Goal: Information Seeking & Learning: Learn about a topic

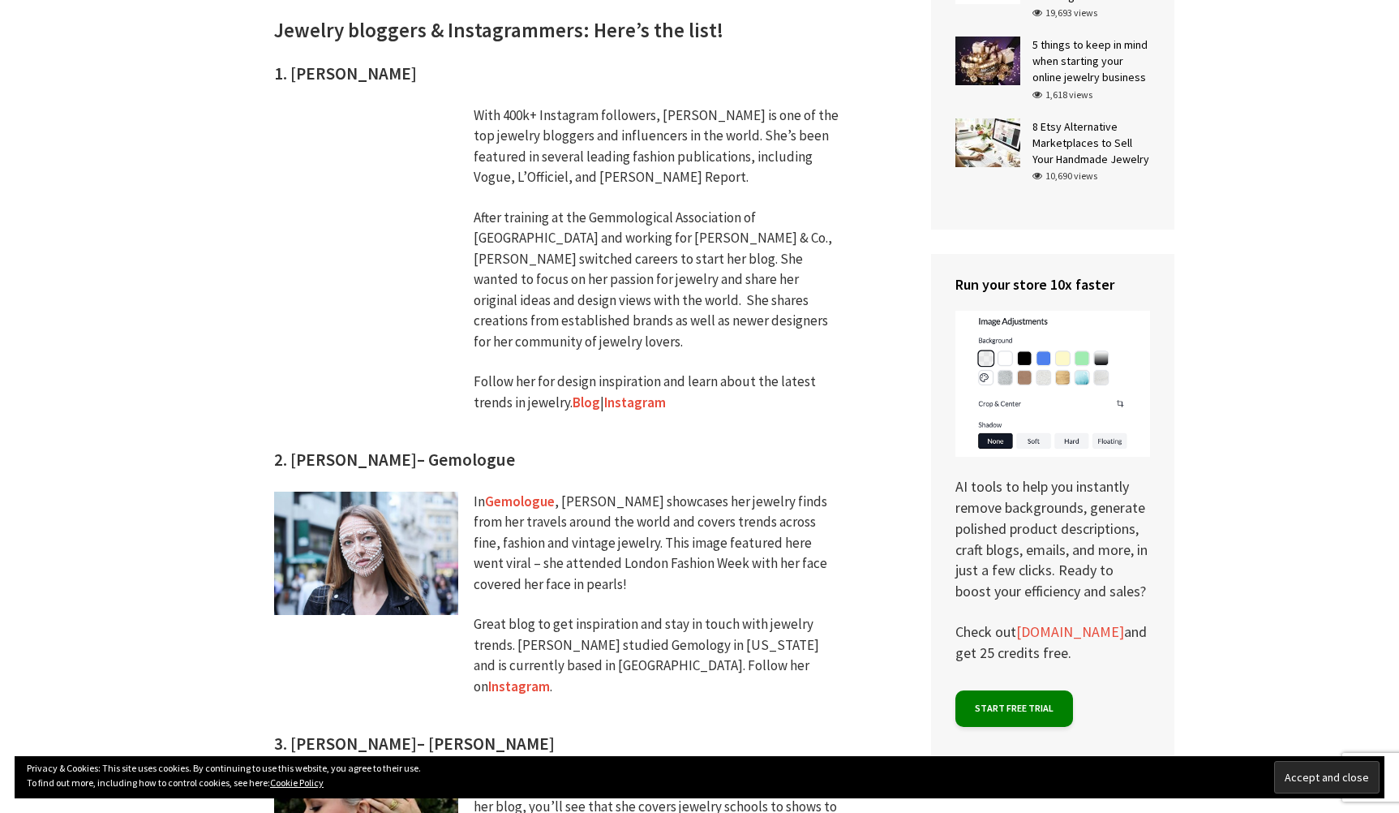
scroll to position [1270, 0]
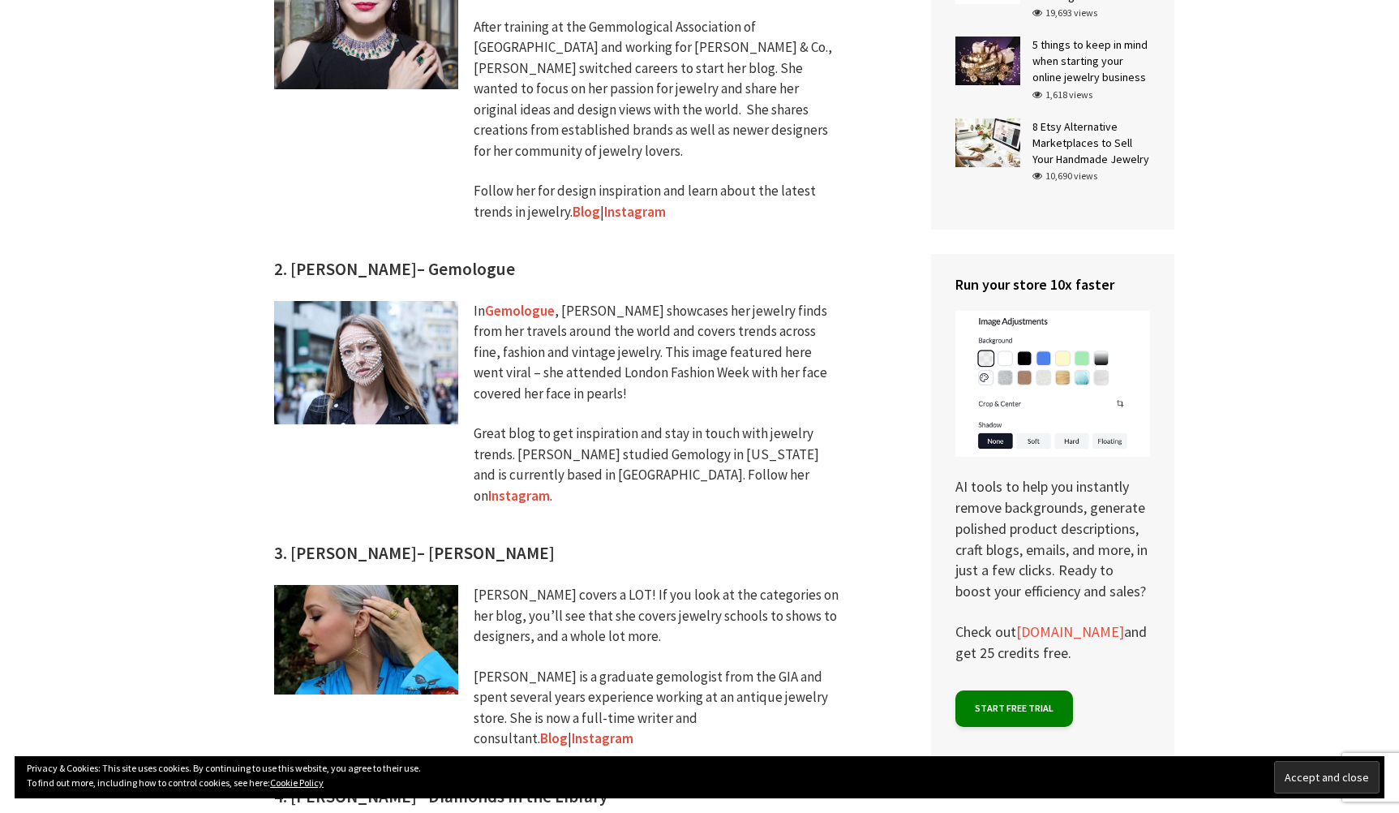
click at [395, 255] on h3 "2. [PERSON_NAME]" at bounding box center [566, 98] width 584 height 367
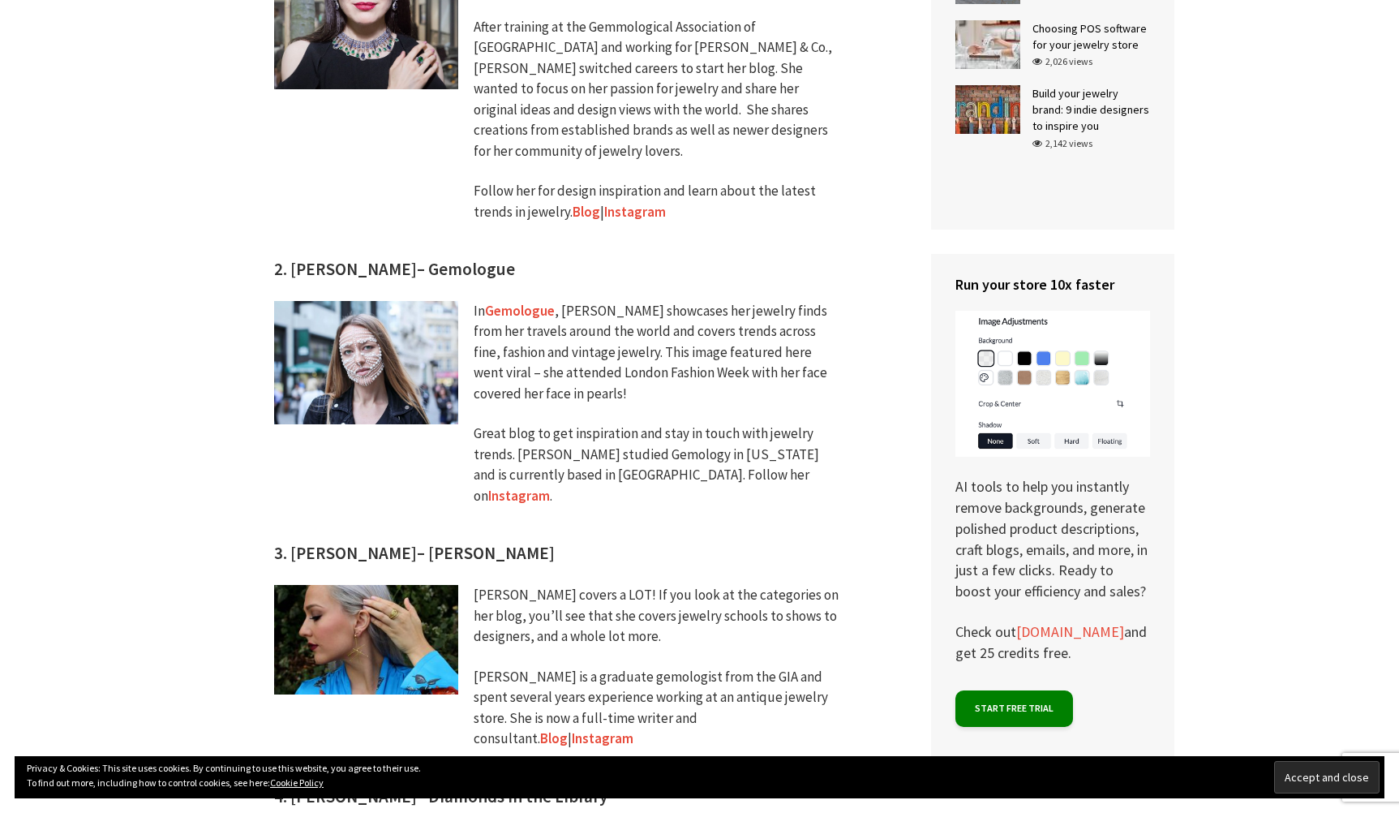
click at [395, 255] on h3 "2. [PERSON_NAME]" at bounding box center [566, 98] width 584 height 367
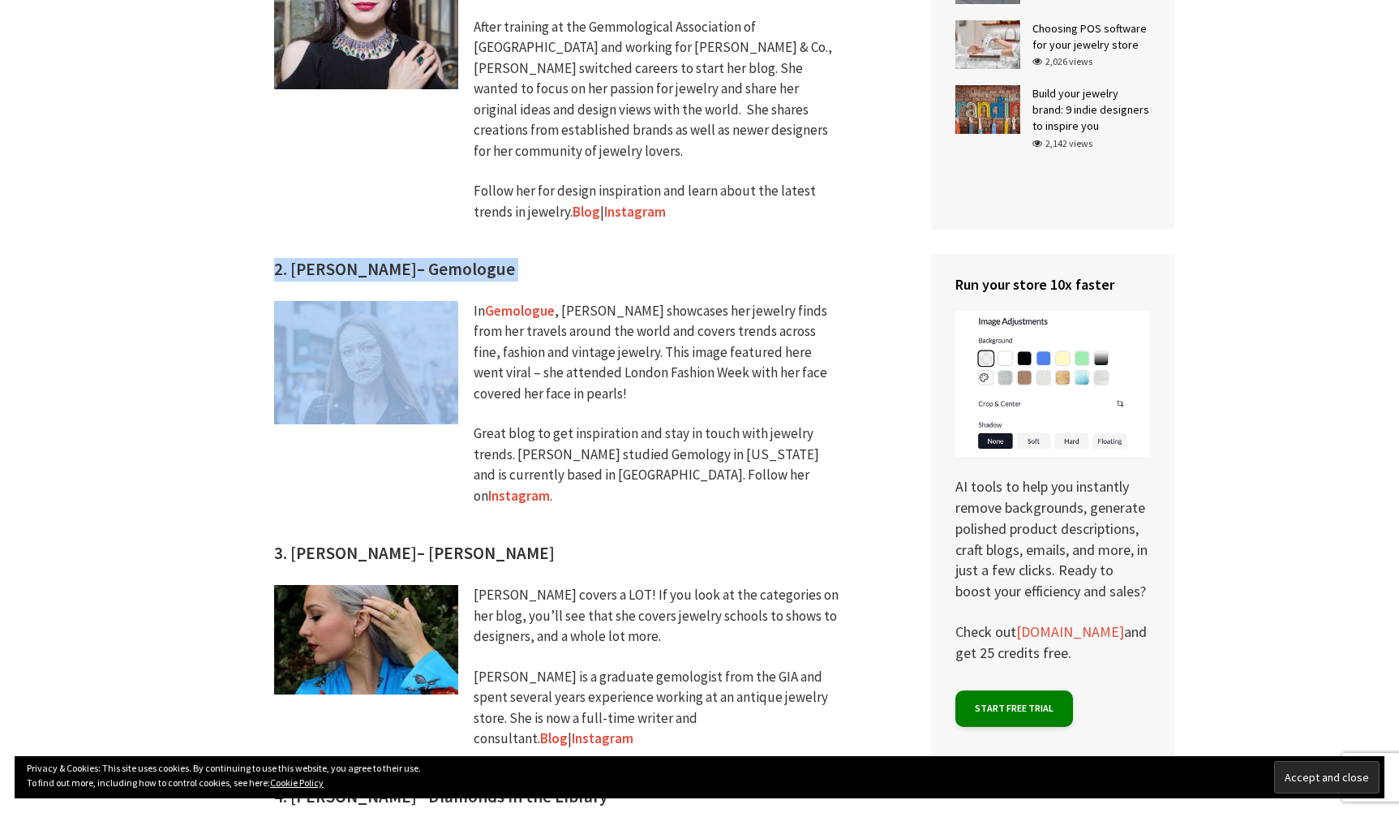
click at [395, 255] on h3 "2. [PERSON_NAME]" at bounding box center [566, 98] width 584 height 367
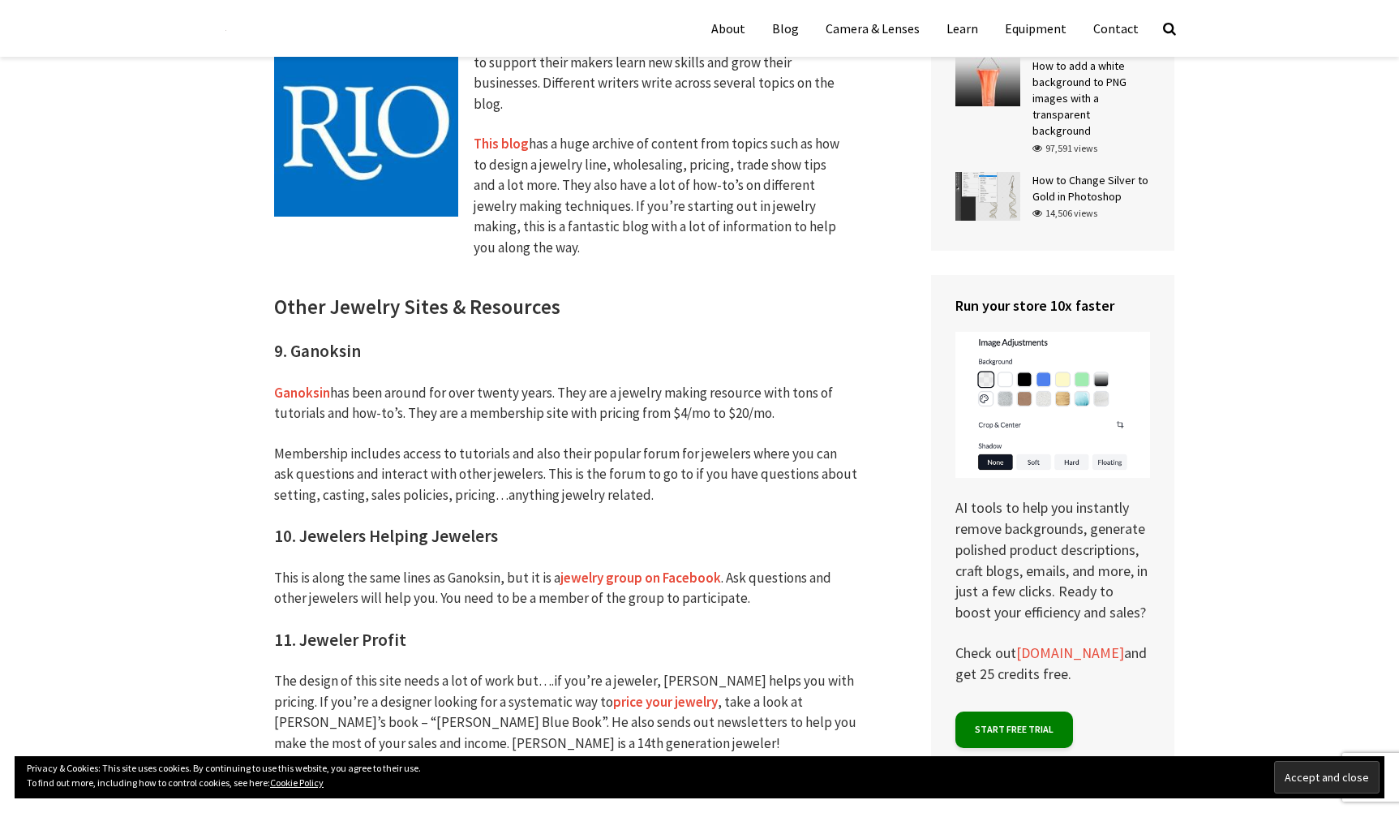
scroll to position [3153, 0]
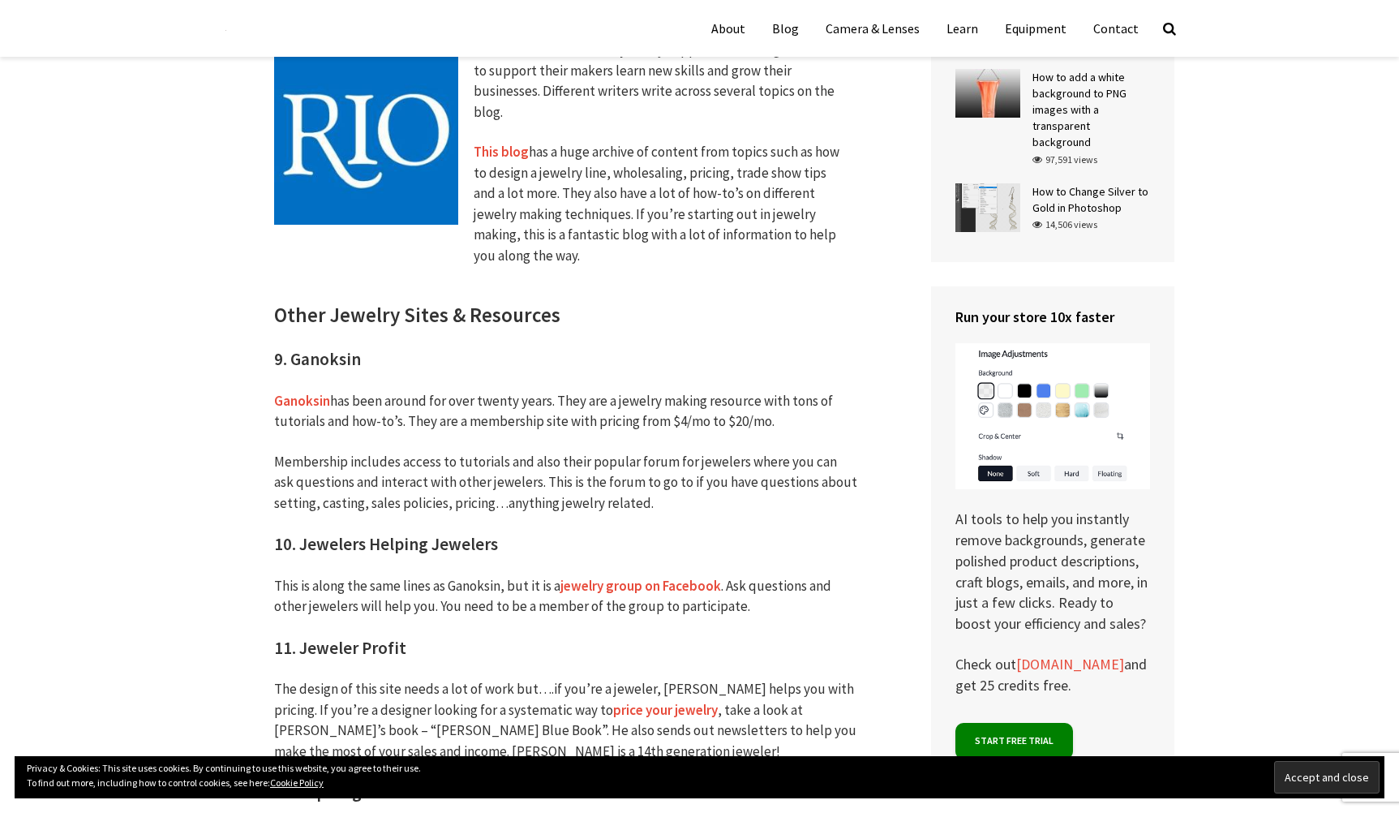
click at [300, 392] on link "Ganoksin" at bounding box center [302, 401] width 56 height 19
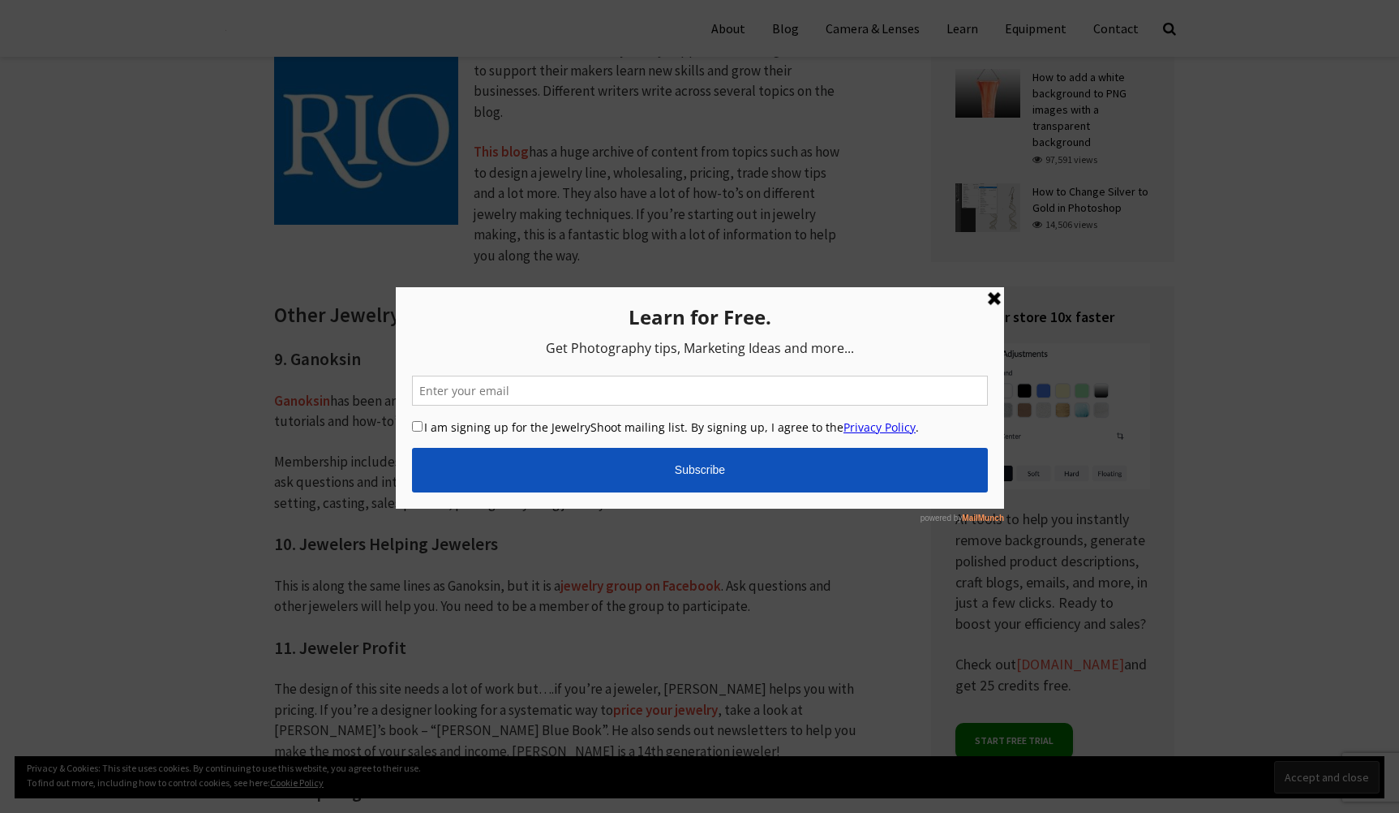
click at [328, 504] on div at bounding box center [699, 406] width 1399 height 813
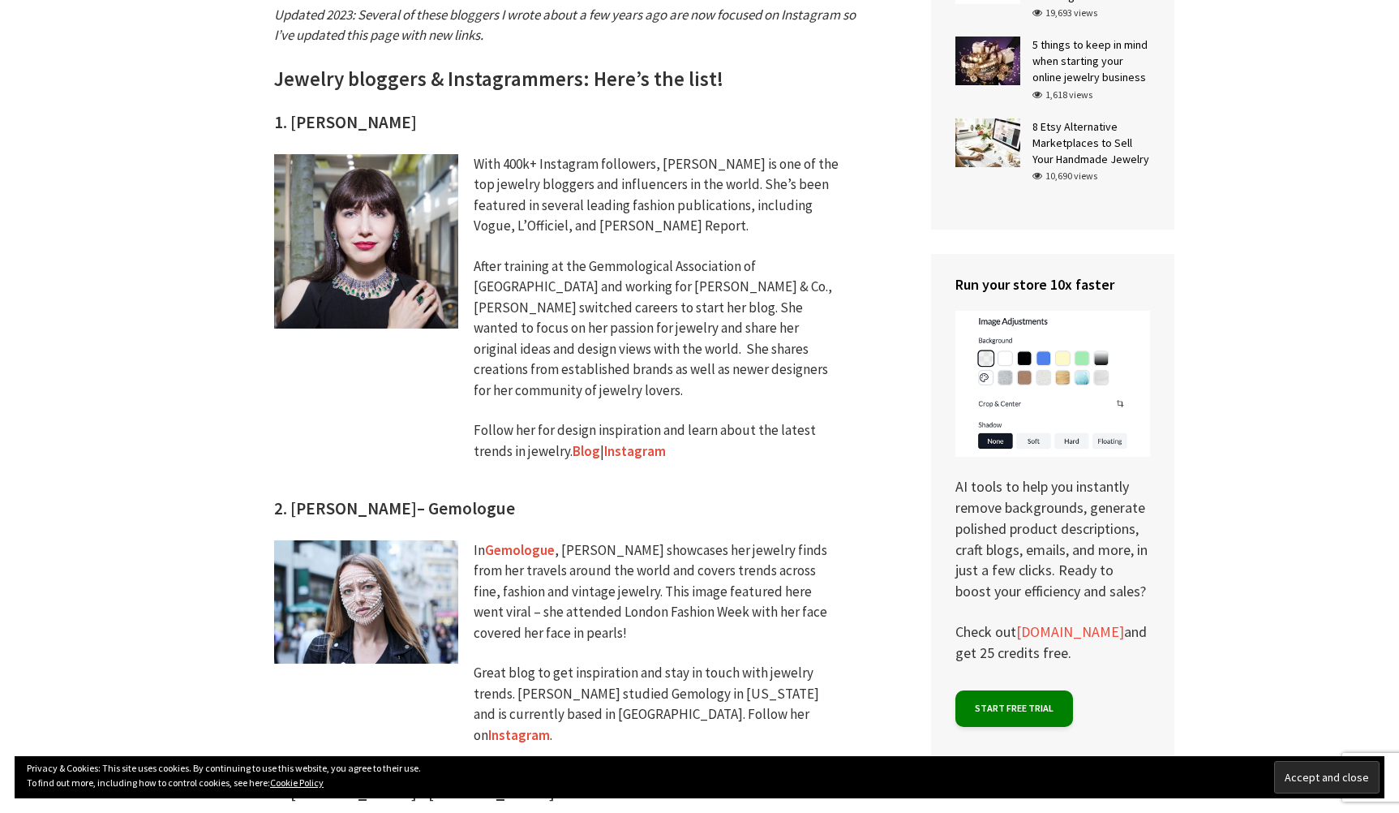
scroll to position [1130, 0]
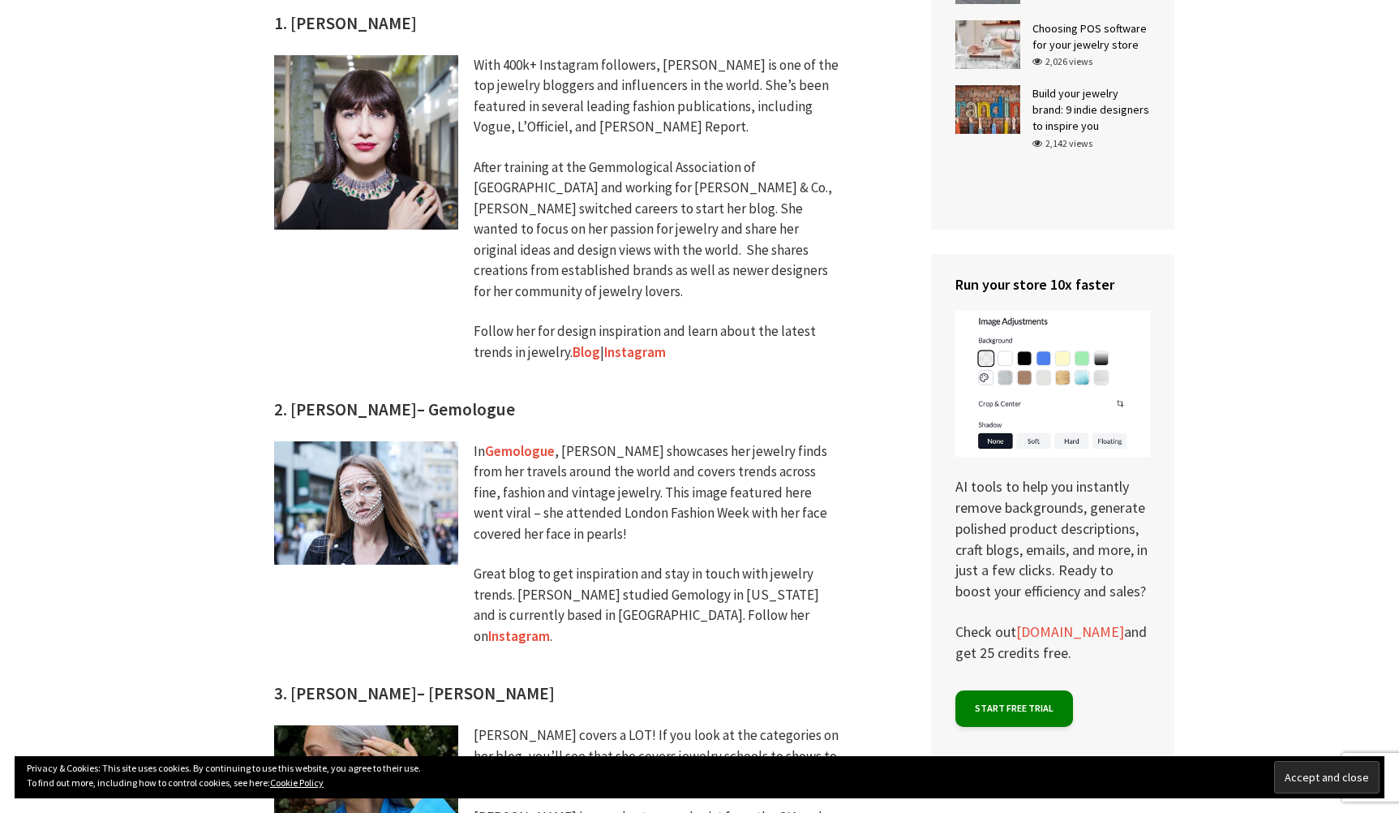
click at [511, 442] on link "Gemologue" at bounding box center [520, 451] width 70 height 18
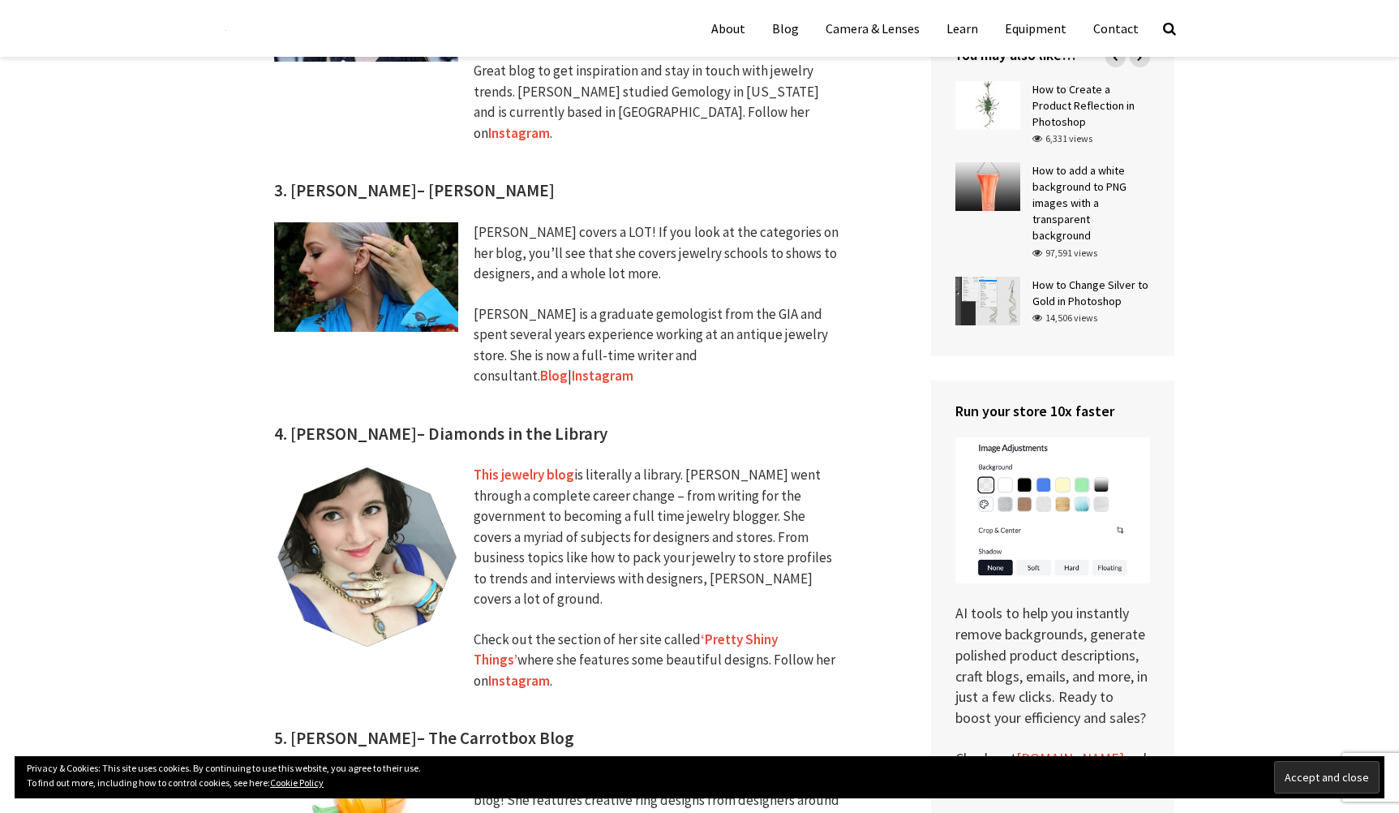
scroll to position [1563, 0]
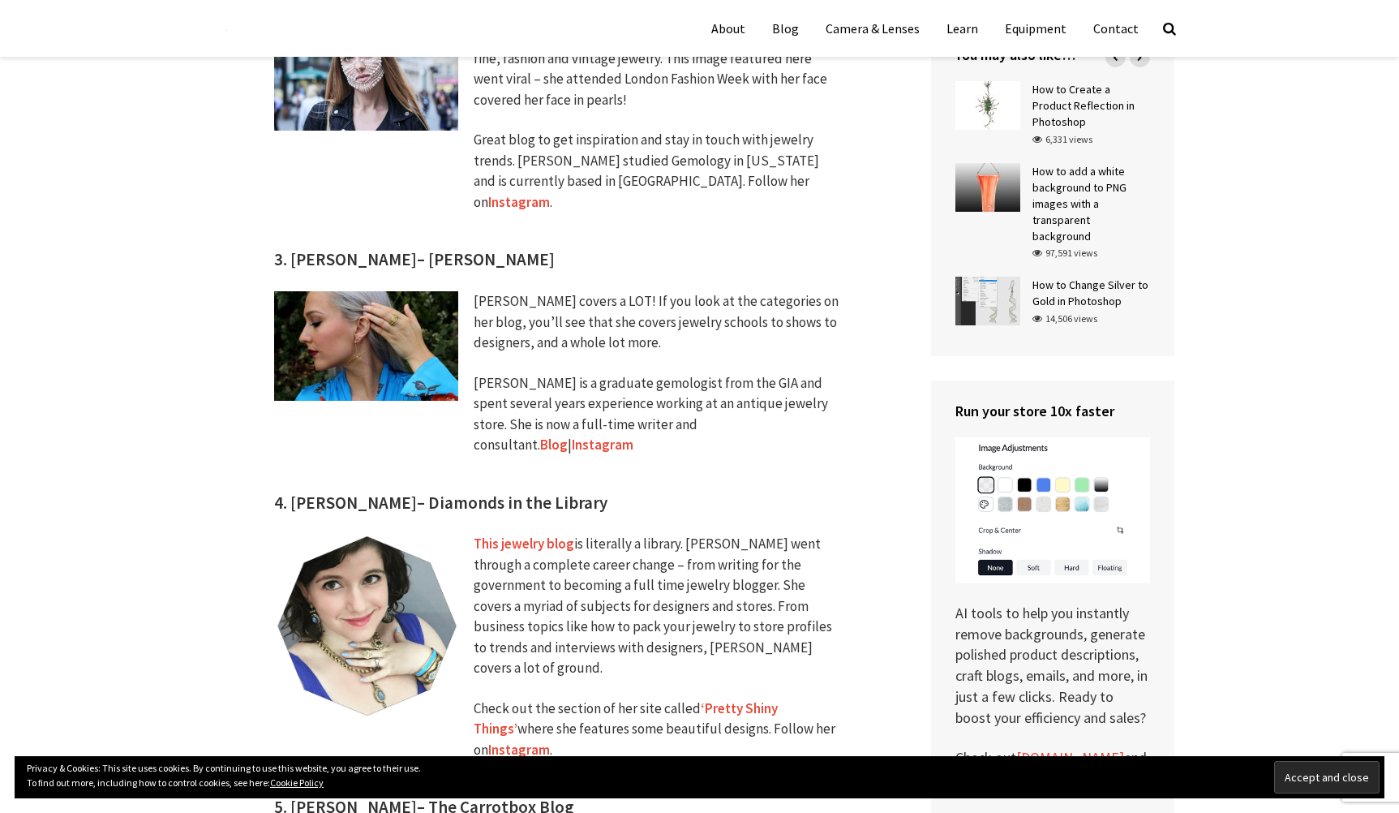
click at [568, 435] on link "Blog" at bounding box center [554, 444] width 28 height 19
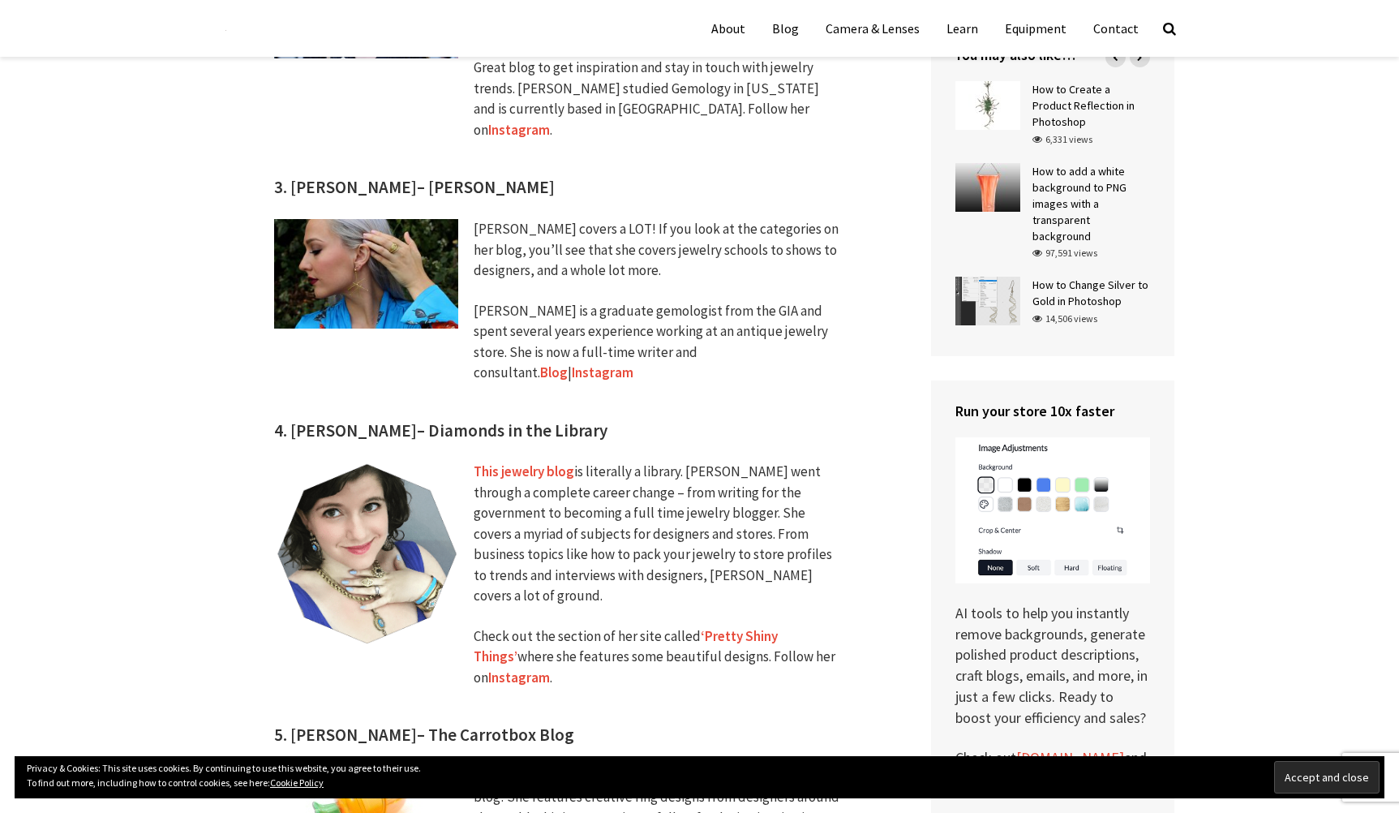
scroll to position [1448, 0]
